Goal: Task Accomplishment & Management: Manage account settings

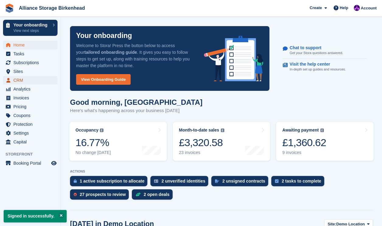
click at [31, 80] on span "CRM" at bounding box center [31, 80] width 37 height 9
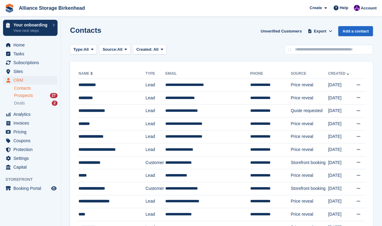
click at [30, 97] on span "Prospects" at bounding box center [23, 96] width 19 height 6
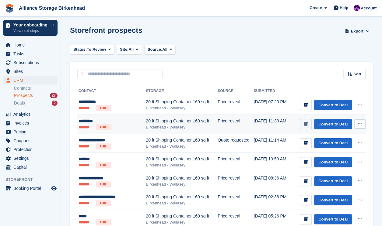
click at [307, 125] on icon "submit" at bounding box center [306, 124] width 4 height 4
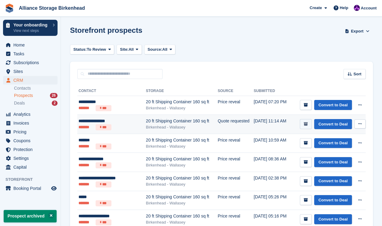
click at [308, 124] on icon "submit" at bounding box center [306, 124] width 4 height 4
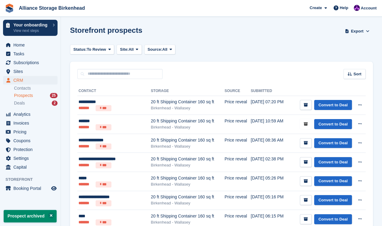
click at [308, 124] on icon "submit" at bounding box center [306, 124] width 4 height 4
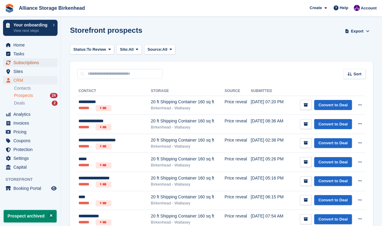
click at [31, 63] on span "Subscriptions" at bounding box center [31, 62] width 37 height 9
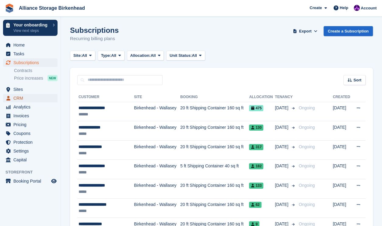
click at [36, 99] on span "CRM" at bounding box center [31, 98] width 37 height 9
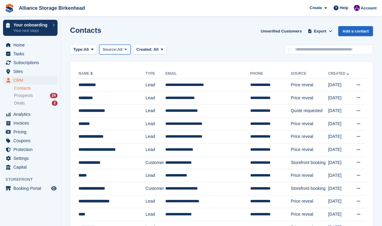
click at [115, 53] on button "Source: All" at bounding box center [114, 50] width 31 height 10
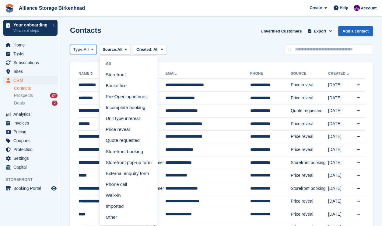
click at [91, 53] on button "Type: All" at bounding box center [83, 50] width 27 height 10
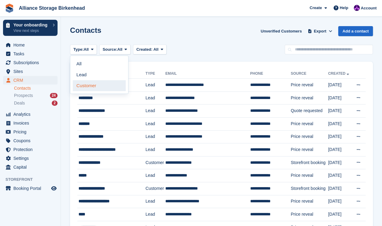
click at [96, 84] on link "Customer" at bounding box center [99, 85] width 53 height 11
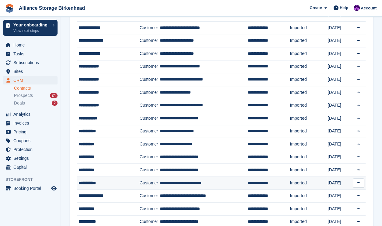
scroll to position [134, 0]
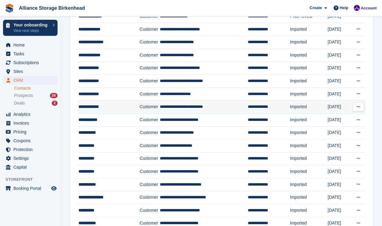
click at [110, 104] on div "**********" at bounding box center [106, 107] width 56 height 6
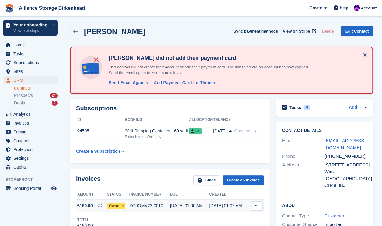
click at [119, 208] on span "Overdue" at bounding box center [116, 206] width 19 height 6
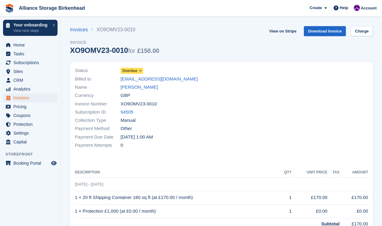
click at [130, 71] on span "Overdue" at bounding box center [129, 70] width 15 height 5
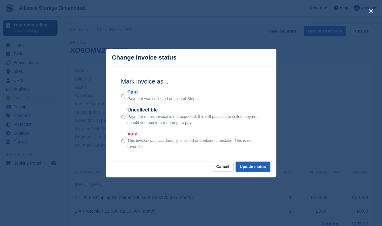
click at [260, 170] on button "Update status" at bounding box center [252, 167] width 35 height 10
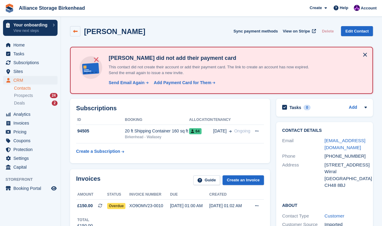
click at [77, 35] on link at bounding box center [75, 31] width 10 height 10
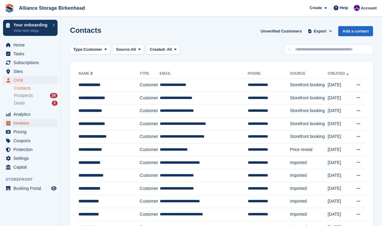
click at [29, 122] on span "Invoices" at bounding box center [31, 123] width 37 height 9
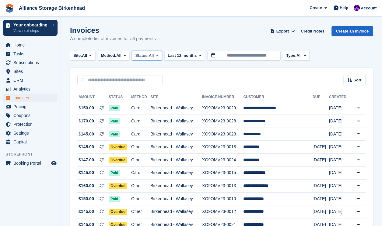
click at [142, 56] on span "Status:" at bounding box center [141, 56] width 13 height 6
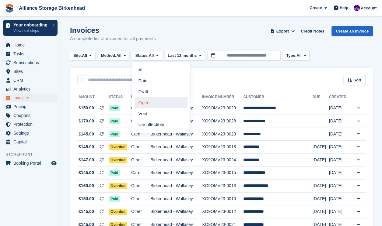
click at [160, 104] on link "Open" at bounding box center [160, 102] width 53 height 11
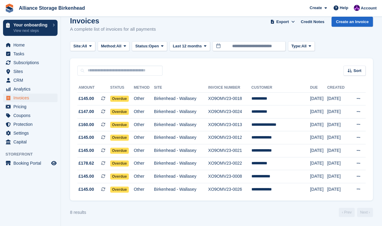
scroll to position [10, 0]
click at [342, 12] on div "Help" at bounding box center [341, 8] width 20 height 10
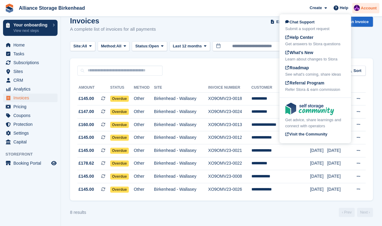
click at [367, 10] on span "Account" at bounding box center [368, 8] width 16 height 6
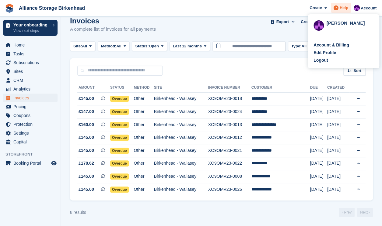
click at [340, 10] on span "Help" at bounding box center [343, 8] width 9 height 6
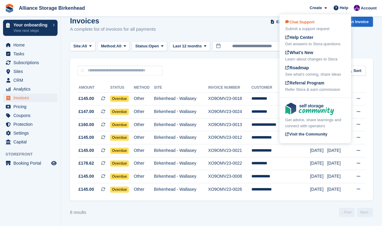
click at [317, 30] on div "Submit a support request" at bounding box center [315, 29] width 60 height 6
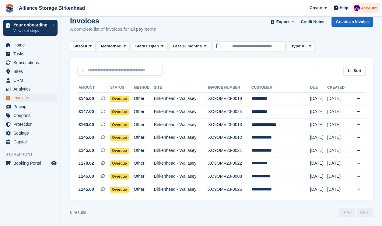
click at [367, 8] on span "Account" at bounding box center [368, 8] width 16 height 6
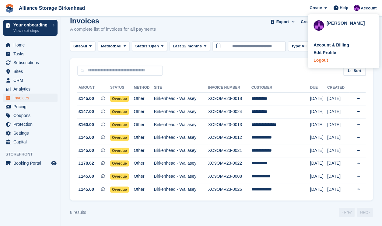
click at [324, 60] on div "Logout" at bounding box center [320, 60] width 14 height 6
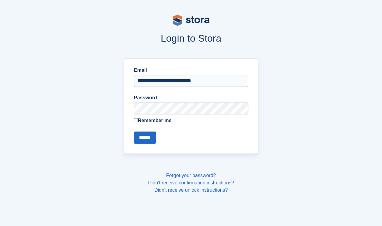
click at [207, 85] on input "**********" at bounding box center [191, 81] width 114 height 12
type input "**********"
click at [139, 138] on input "******" at bounding box center [145, 138] width 22 height 12
